Goal: Navigation & Orientation: Find specific page/section

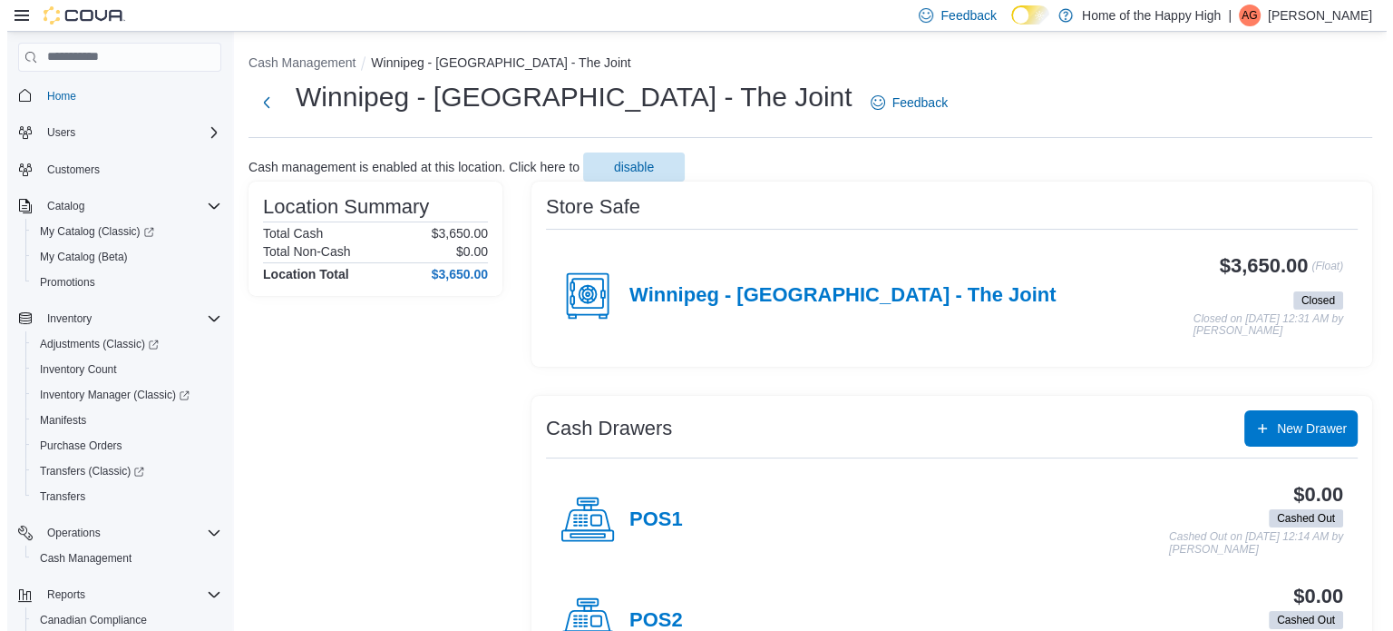
scroll to position [102, 0]
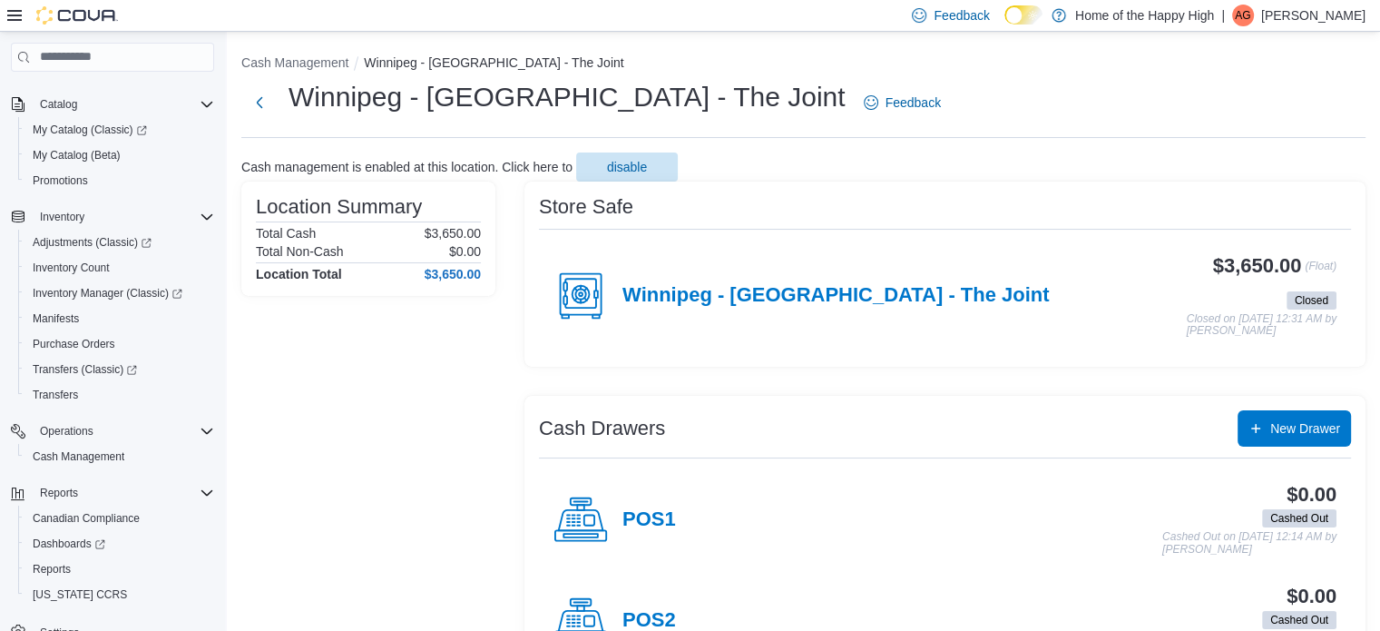
click at [107, 20] on img at bounding box center [77, 15] width 82 height 18
click at [11, 18] on icon at bounding box center [14, 15] width 15 height 15
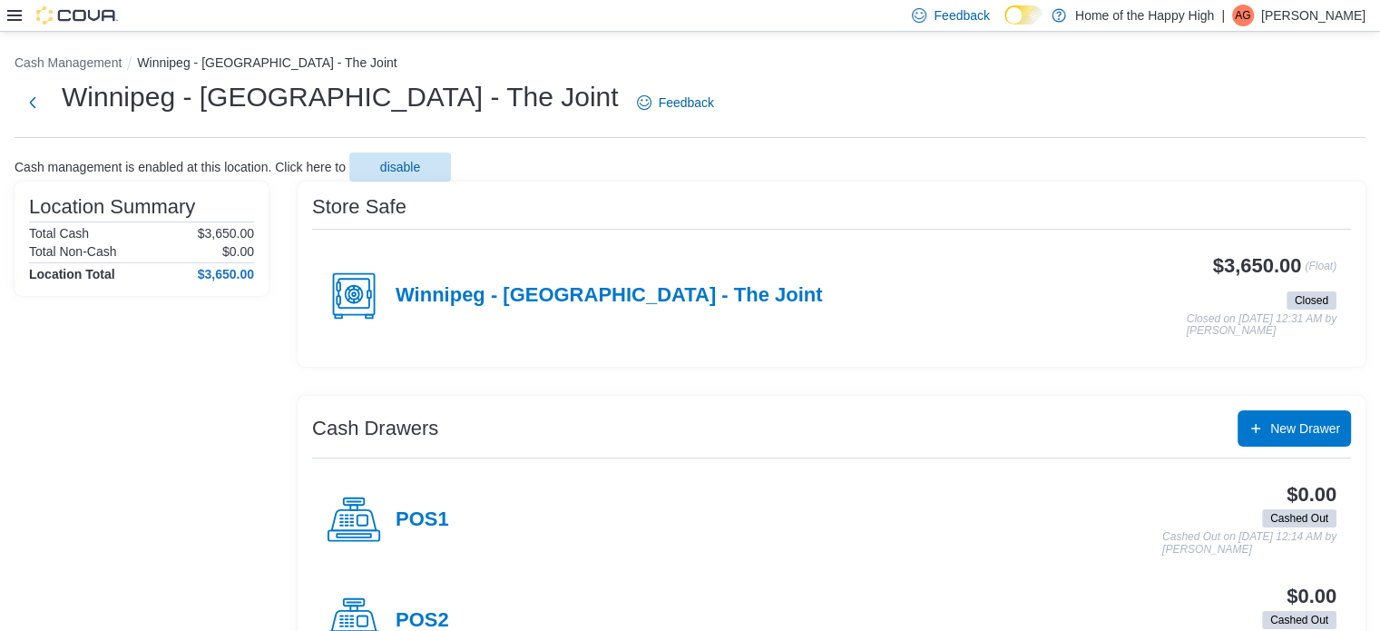
click at [11, 18] on icon at bounding box center [14, 15] width 15 height 15
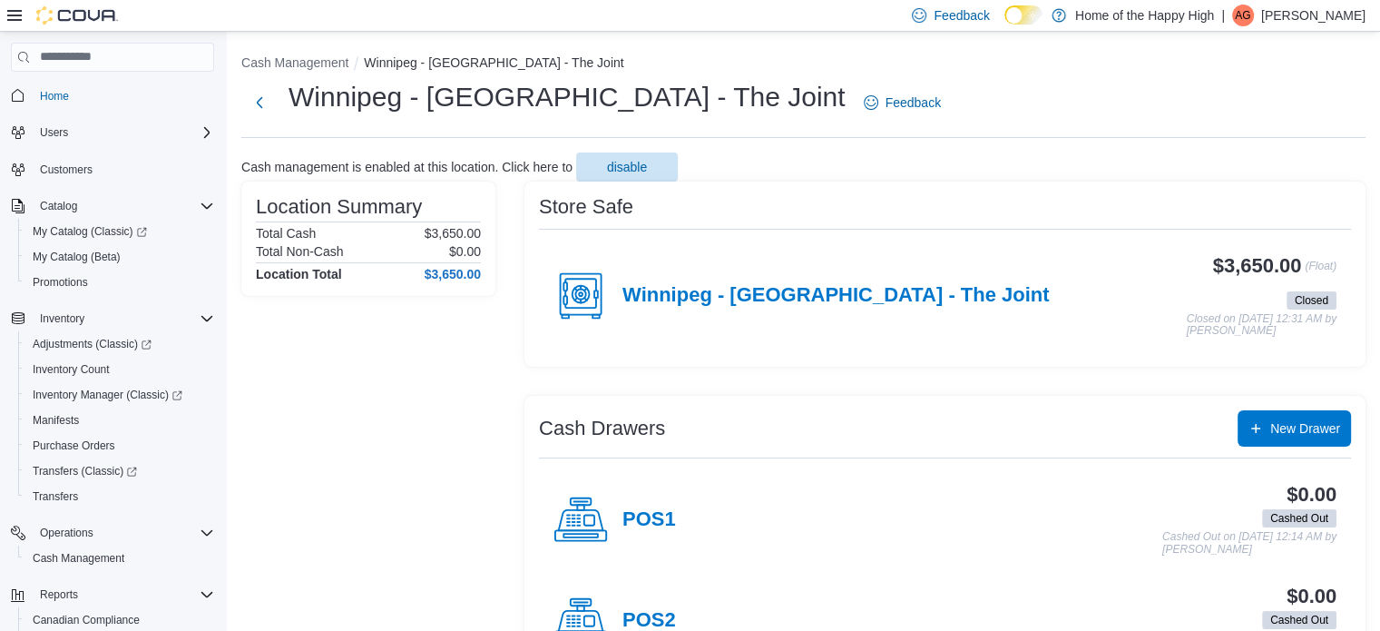
click at [1323, 12] on p "Ajay Gond" at bounding box center [1313, 16] width 104 height 22
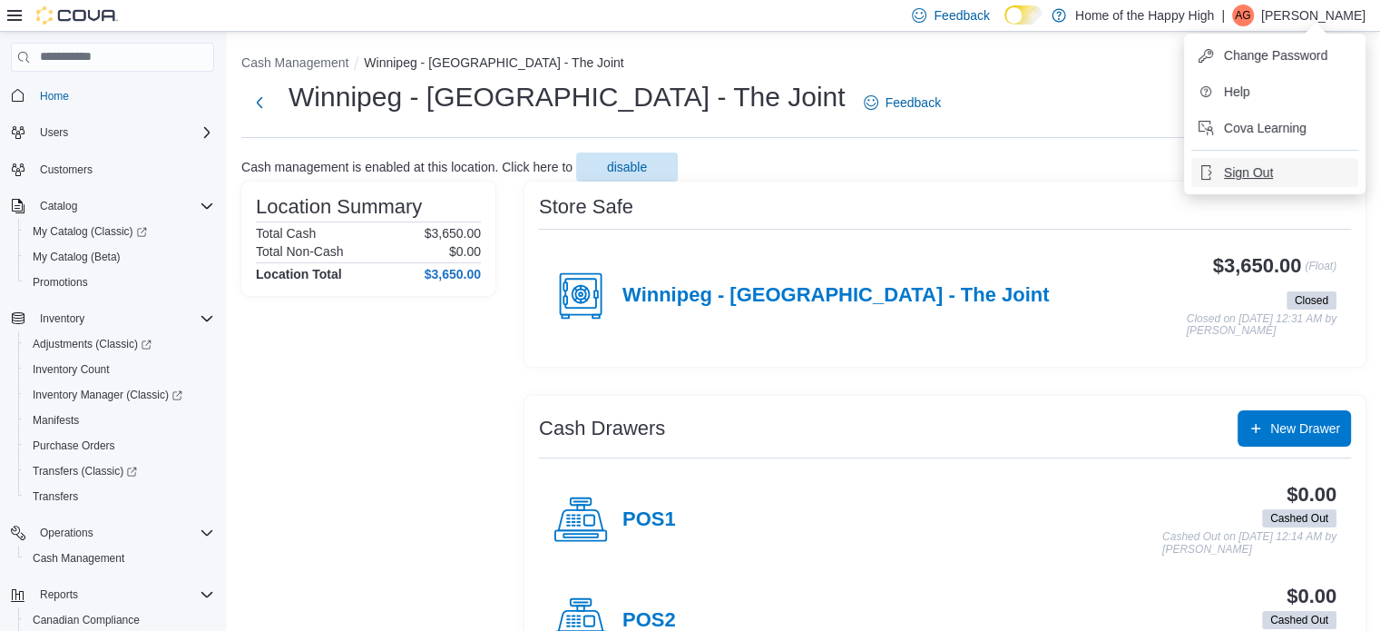
click at [1239, 163] on span "Sign Out" at bounding box center [1248, 172] width 49 height 18
